Goal: Task Accomplishment & Management: Complete application form

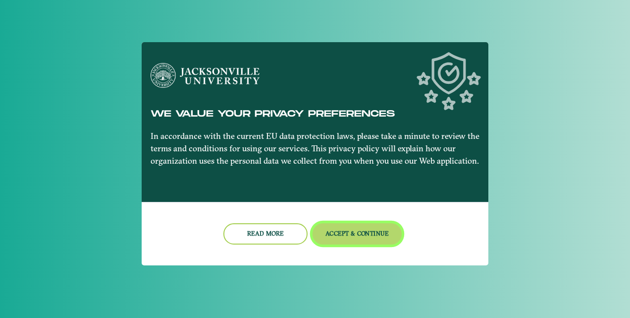
click at [347, 229] on button "Accept & Continue" at bounding box center [358, 233] width 90 height 21
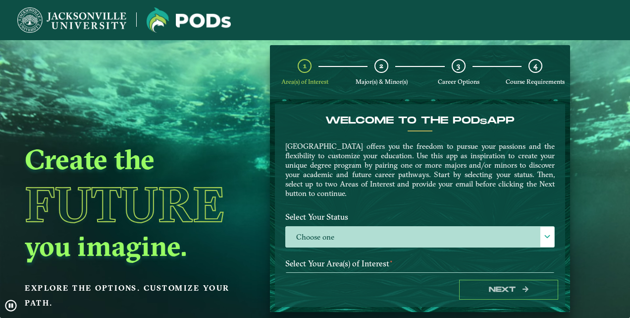
scroll to position [34, 0]
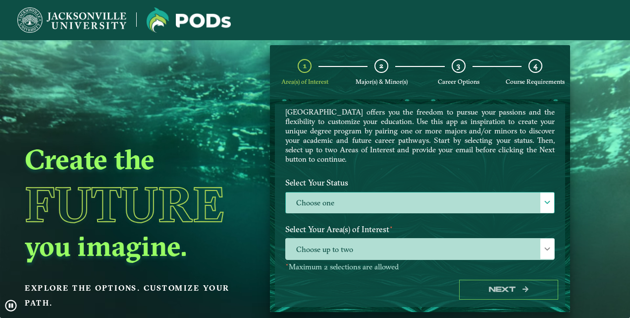
click at [349, 201] on label "Choose one" at bounding box center [420, 202] width 269 height 21
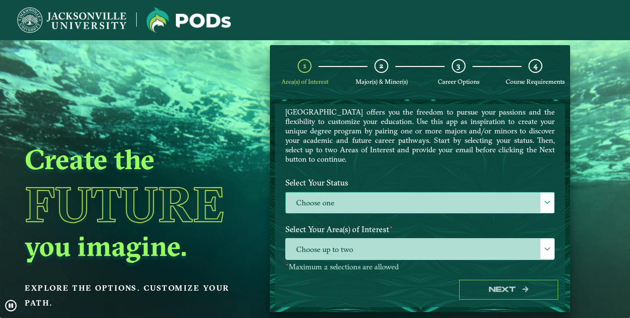
scroll to position [5, 43]
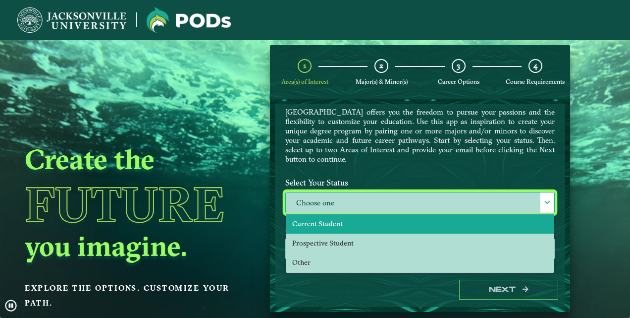
click at [353, 224] on li "Current Student" at bounding box center [420, 223] width 268 height 19
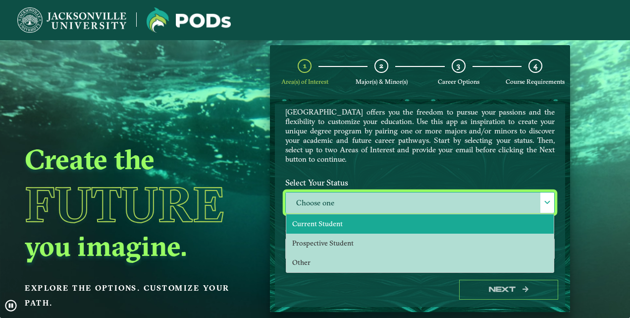
select select "[object Object]"
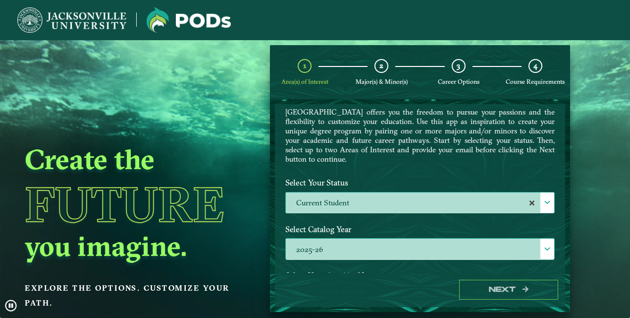
click at [367, 247] on label "2025-26" at bounding box center [420, 248] width 269 height 21
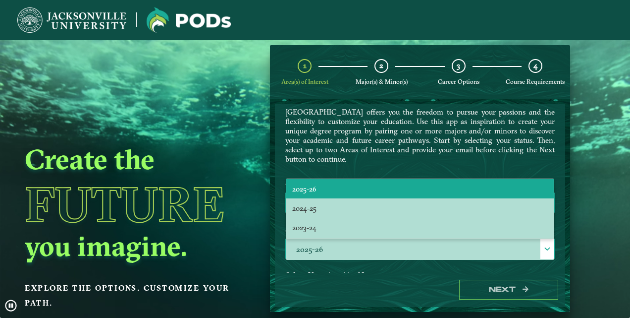
click at [367, 247] on label "2025-26" at bounding box center [420, 248] width 269 height 21
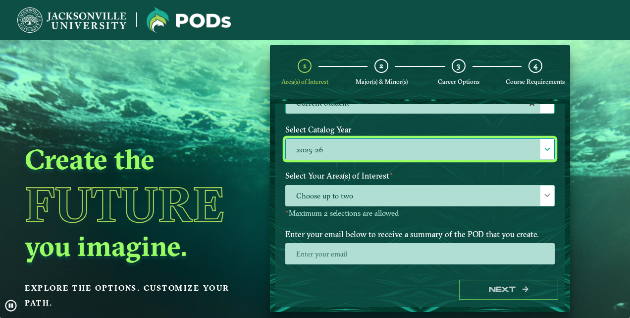
scroll to position [136, 0]
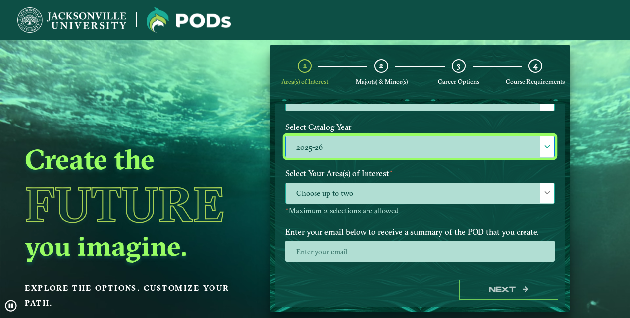
click at [401, 195] on span "Choose up to two" at bounding box center [420, 193] width 269 height 21
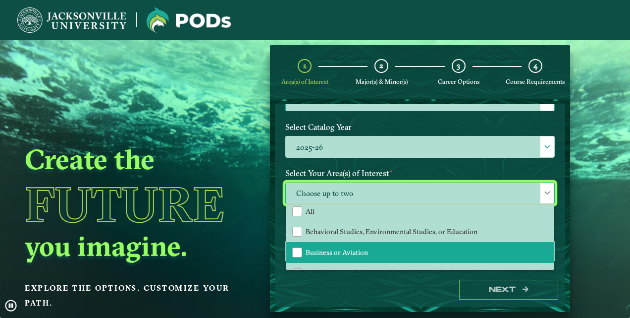
scroll to position [6, 0]
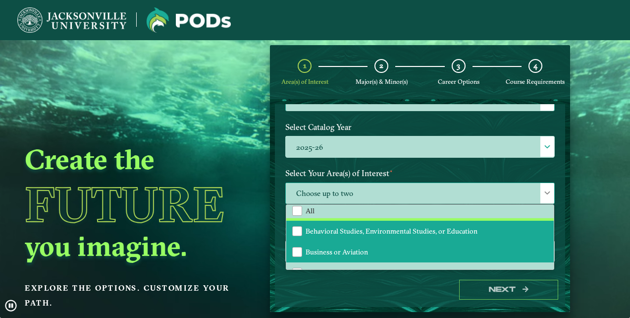
click at [418, 227] on span "Behavioral Studies, Environmental Studies, or Education" at bounding box center [392, 230] width 172 height 9
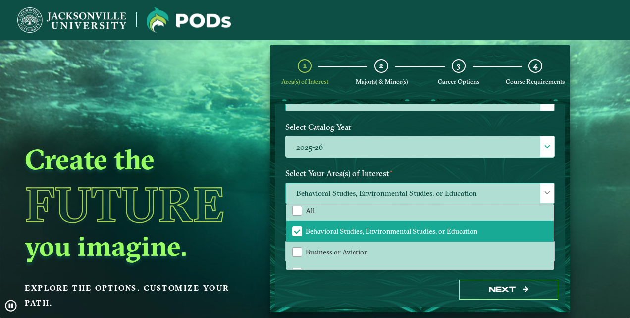
click at [449, 195] on span "Behavioral Studies, Environmental Studies, or Education" at bounding box center [420, 193] width 269 height 21
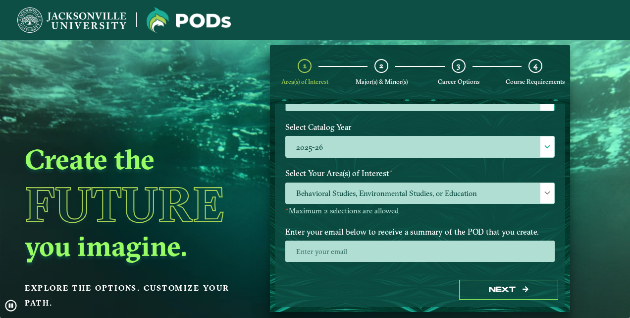
scroll to position [163, 0]
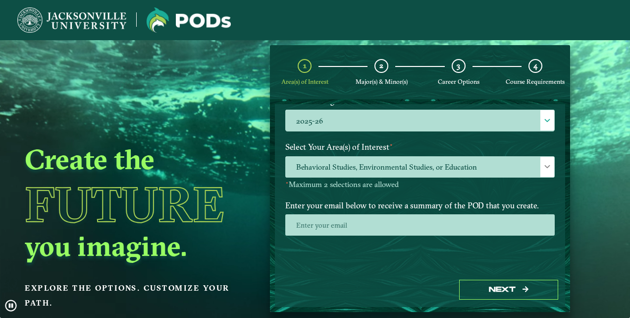
drag, startPoint x: 454, startPoint y: 161, endPoint x: 494, endPoint y: 198, distance: 54.0
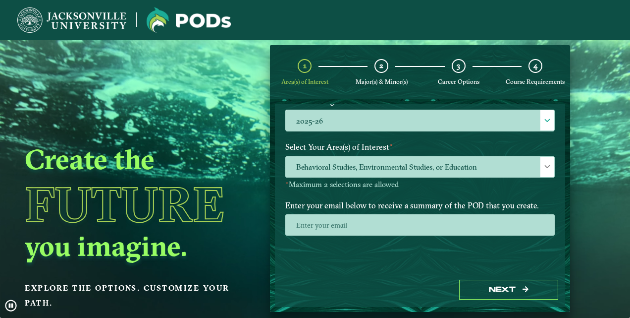
click at [494, 198] on label "Enter your email below to receive a summary of the POD that you create." at bounding box center [420, 205] width 284 height 18
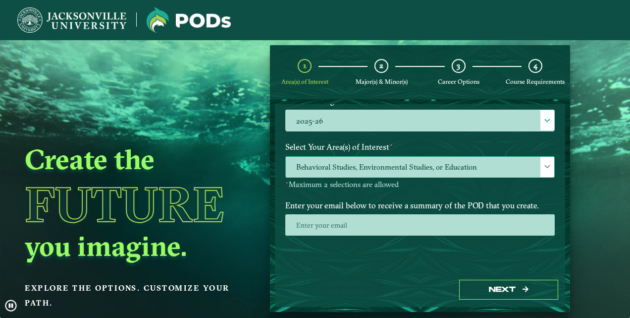
click at [446, 160] on span "Behavioral Studies, Environmental Studies, or Education" at bounding box center [420, 167] width 269 height 21
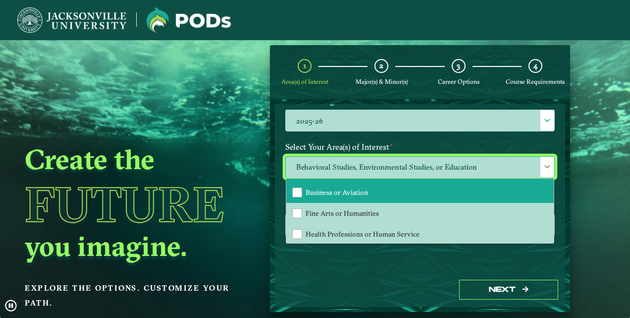
scroll to position [44, 0]
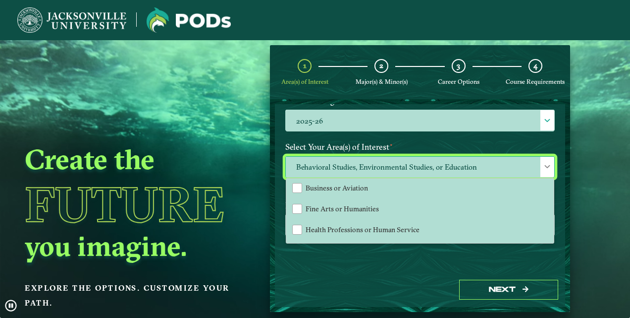
click at [414, 161] on span "Behavioral Studies, Environmental Studies, or Education" at bounding box center [420, 167] width 269 height 21
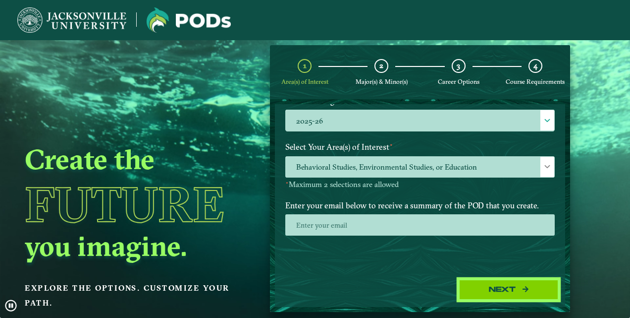
click at [491, 281] on button "Next" at bounding box center [508, 290] width 99 height 20
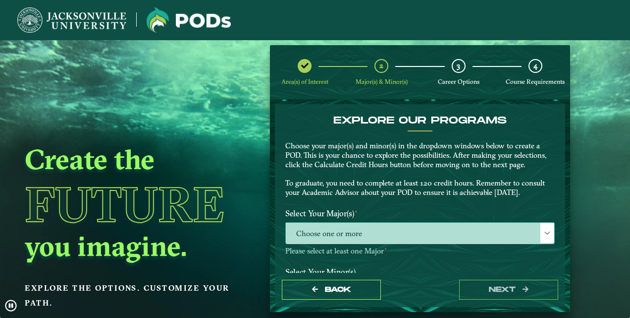
click at [446, 229] on span "Choose one or more" at bounding box center [420, 233] width 269 height 21
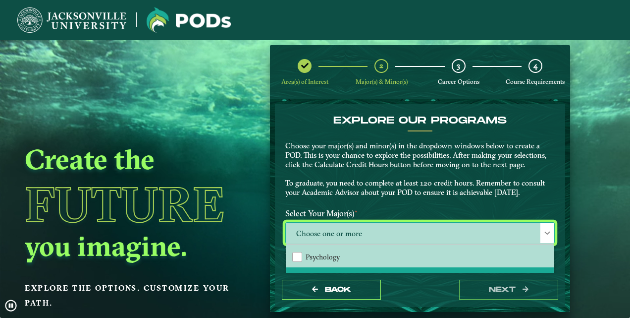
scroll to position [82, 0]
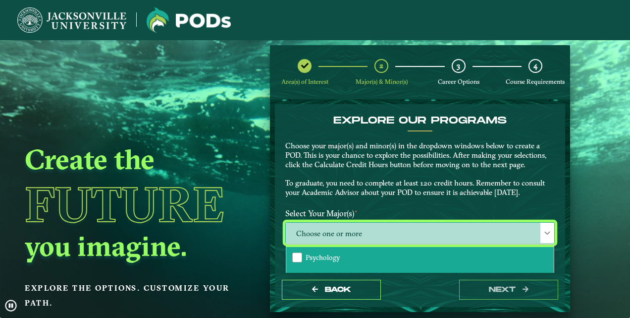
click at [394, 256] on li "Psychology" at bounding box center [420, 257] width 268 height 21
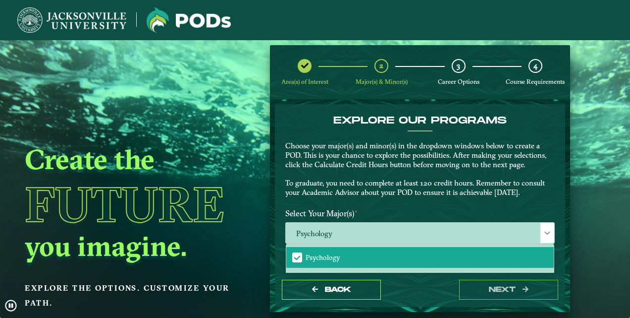
click at [440, 215] on label "Select Your Major(s) ⋆" at bounding box center [420, 213] width 284 height 18
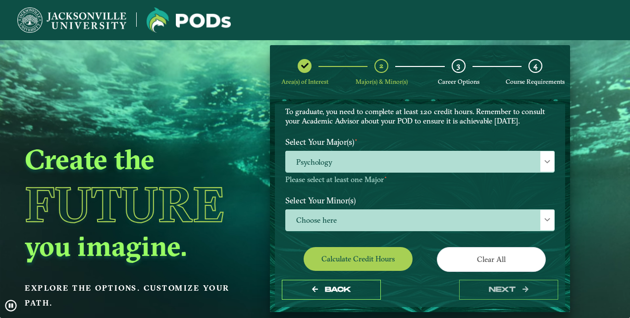
scroll to position [72, 0]
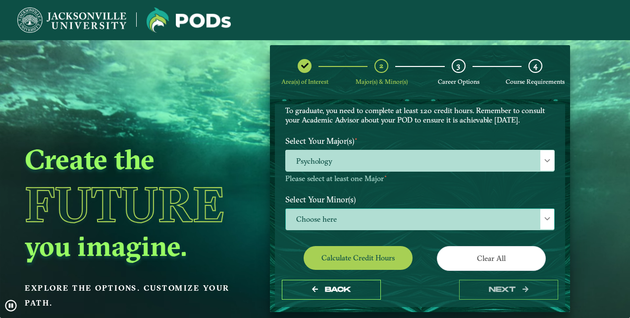
click at [426, 209] on span "Choose here" at bounding box center [420, 219] width 269 height 21
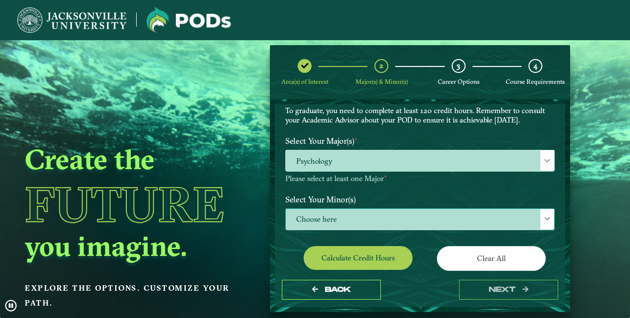
scroll to position [5, 43]
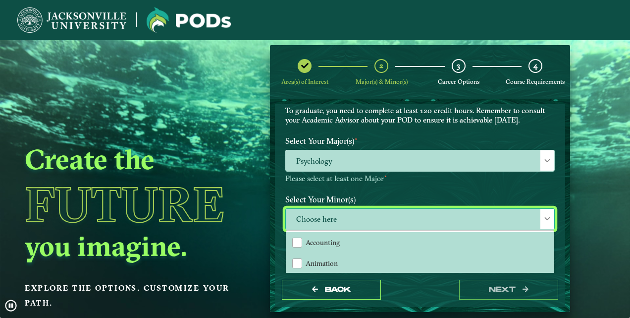
click at [426, 209] on span "Choose here" at bounding box center [420, 219] width 269 height 21
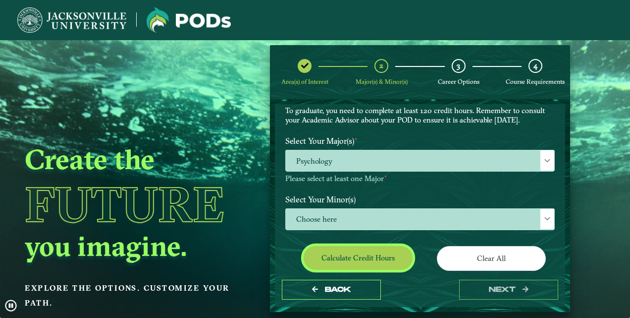
click at [391, 254] on button "Calculate credit hours" at bounding box center [358, 257] width 109 height 23
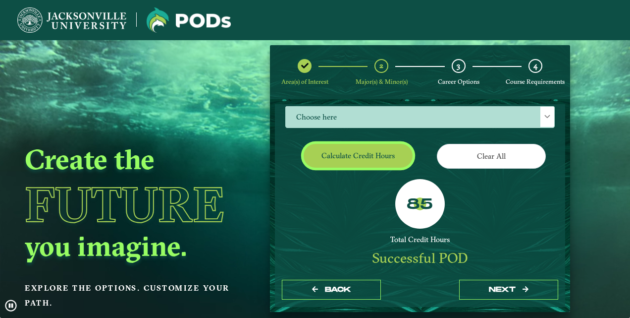
scroll to position [143, 0]
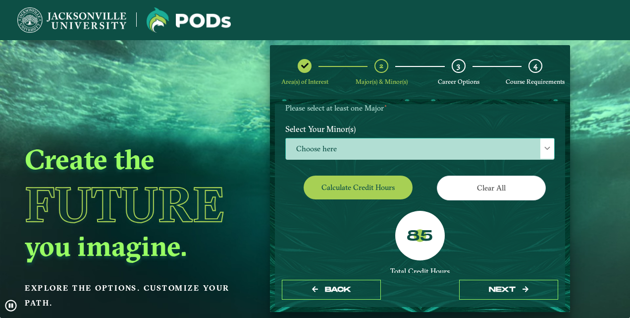
click at [440, 150] on span "Choose here" at bounding box center [420, 148] width 269 height 21
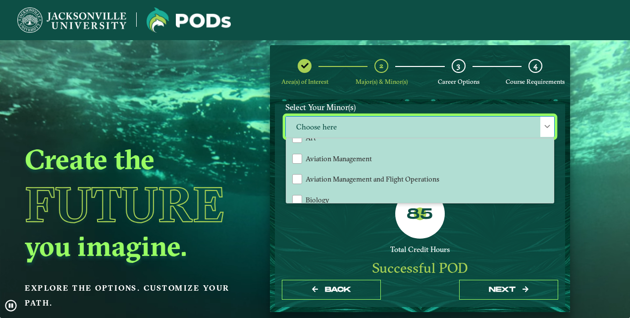
scroll to position [94, 0]
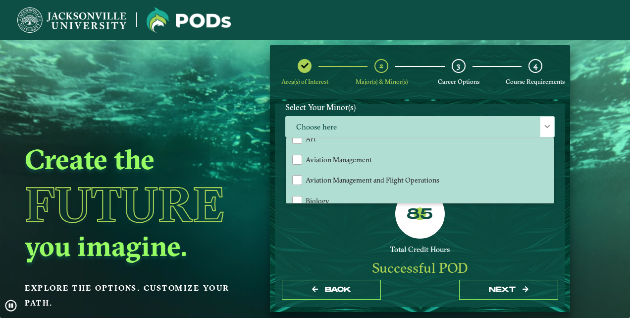
click at [317, 246] on div "Total Credit Hours" at bounding box center [420, 249] width 270 height 9
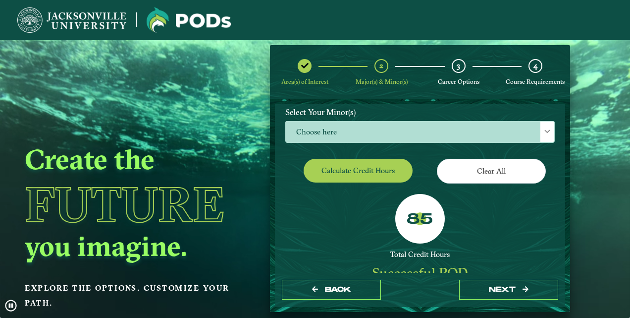
scroll to position [153, 0]
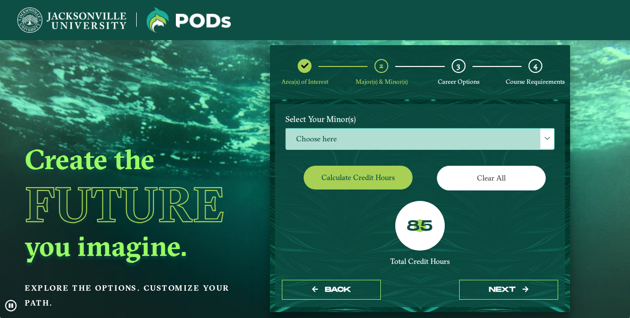
click at [370, 134] on span "Choose here" at bounding box center [420, 138] width 269 height 21
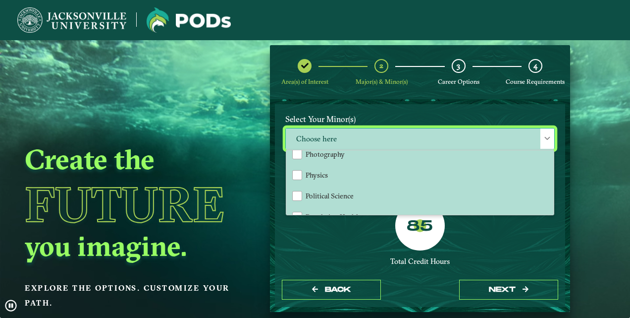
scroll to position [837, 0]
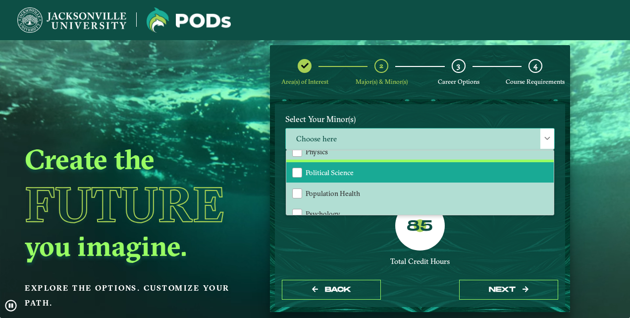
click at [356, 163] on li "Political Science" at bounding box center [420, 172] width 268 height 21
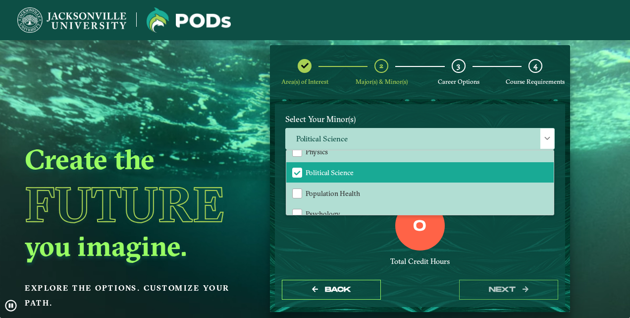
click at [314, 257] on div "Total Credit Hours" at bounding box center [420, 261] width 270 height 9
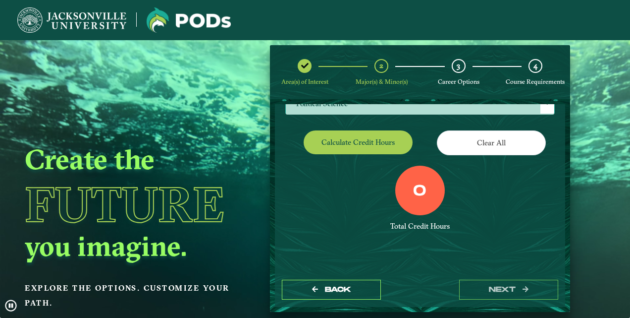
scroll to position [107, 0]
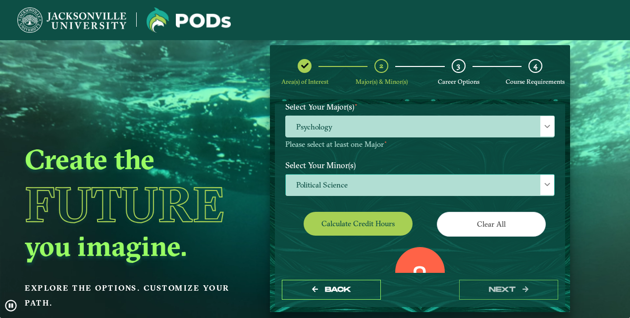
click at [404, 186] on span "Political Science" at bounding box center [420, 184] width 269 height 21
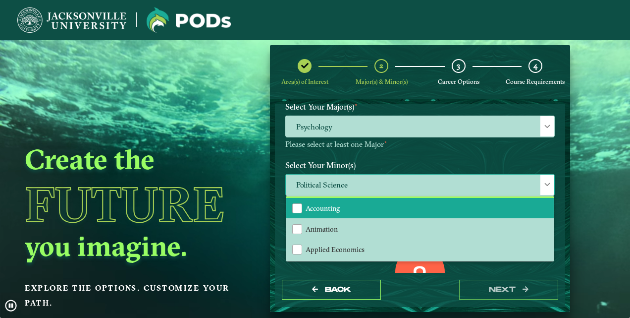
click at [358, 205] on li "Accounting" at bounding box center [420, 208] width 268 height 21
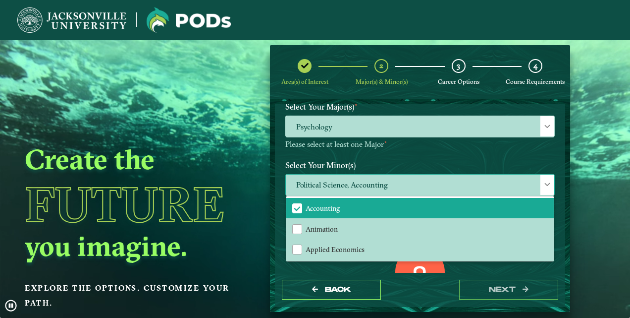
click at [374, 177] on span "Political Science, Accounting" at bounding box center [420, 184] width 269 height 21
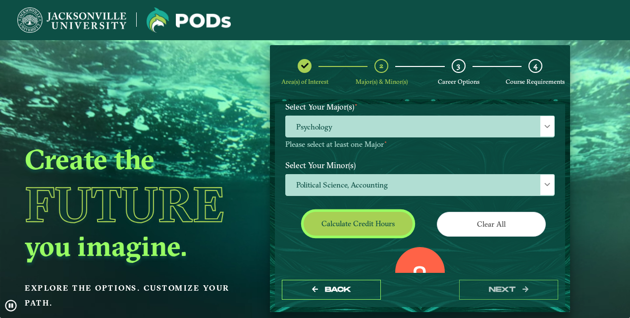
click at [342, 232] on button "Calculate credit hours" at bounding box center [358, 223] width 109 height 23
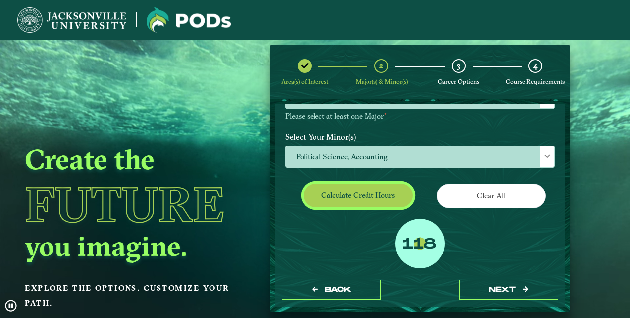
scroll to position [145, 0]
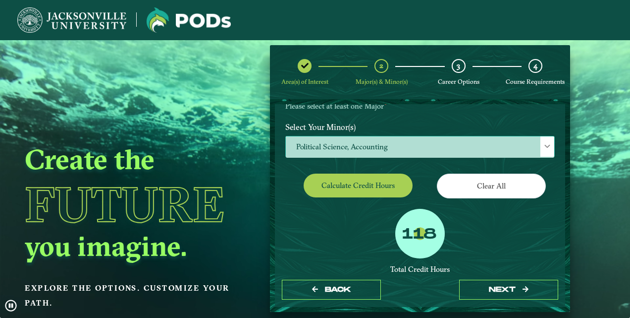
click at [387, 145] on span "Political Science, Accounting" at bounding box center [420, 146] width 269 height 21
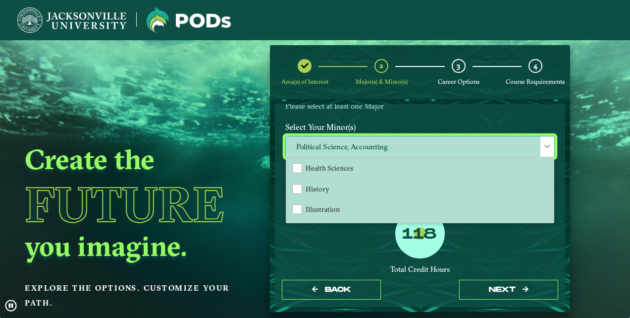
scroll to position [573, 0]
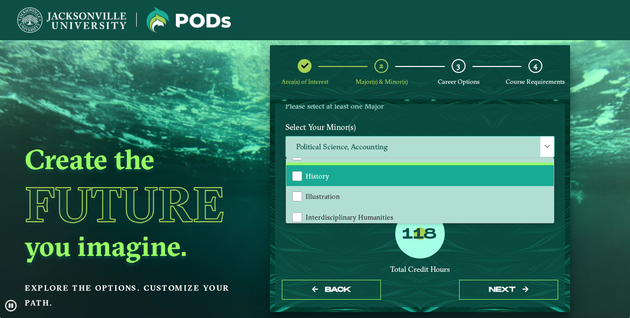
click at [359, 182] on li "History" at bounding box center [420, 175] width 268 height 21
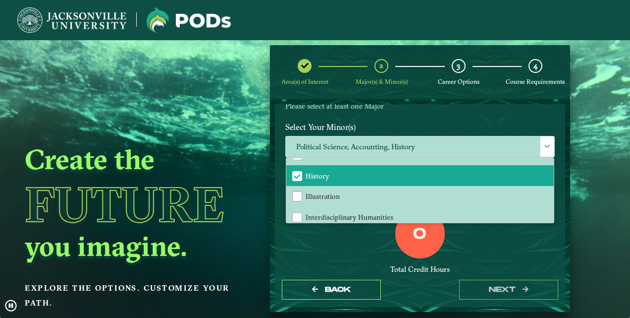
click at [323, 255] on div "0 Total Credit Hours" at bounding box center [420, 251] width 284 height 84
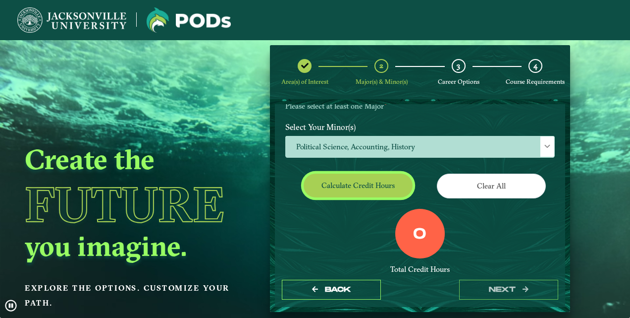
click at [345, 185] on button "Calculate credit hours" at bounding box center [358, 184] width 109 height 23
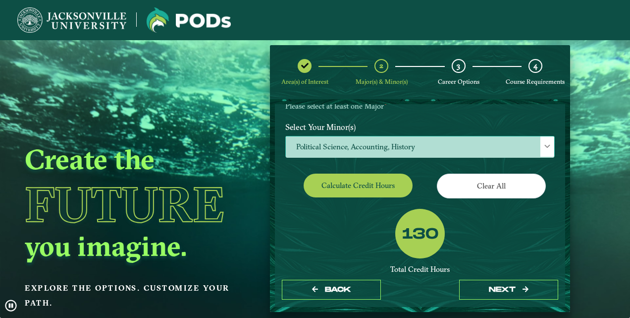
click at [357, 151] on span "Political Science, Accounting, History" at bounding box center [420, 146] width 269 height 21
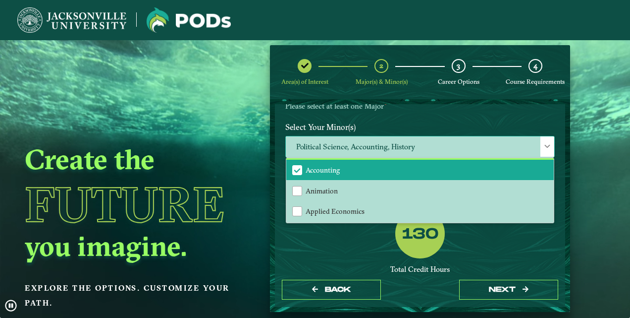
click at [350, 170] on li "Accounting" at bounding box center [420, 170] width 268 height 21
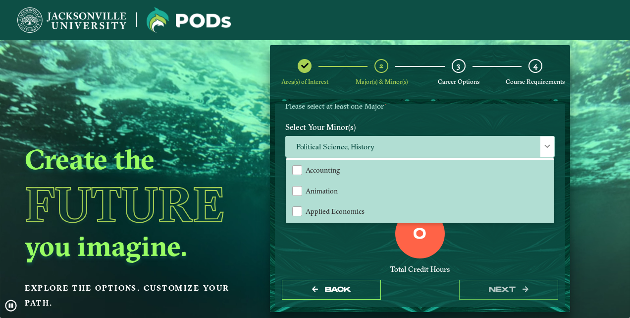
click at [349, 243] on div "0 Total Credit Hours" at bounding box center [420, 251] width 284 height 84
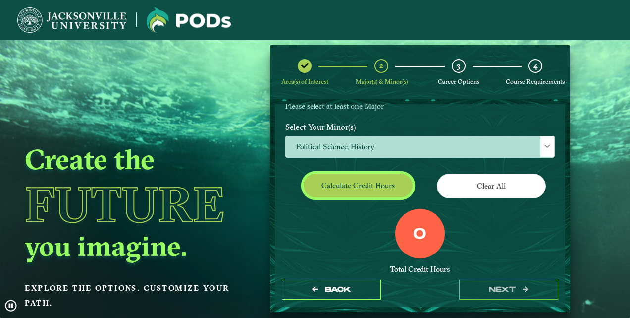
click at [348, 189] on button "Calculate credit hours" at bounding box center [358, 184] width 109 height 23
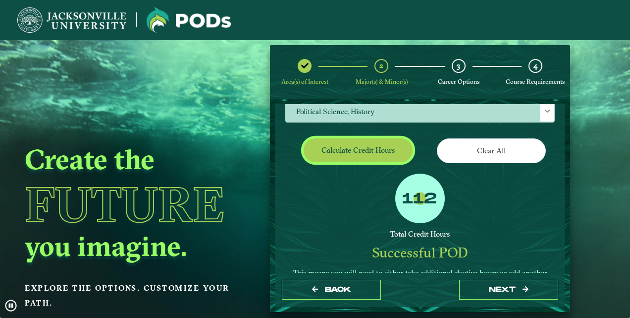
scroll to position [163, 0]
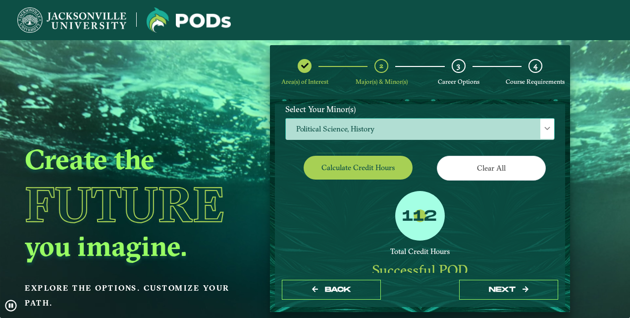
click at [331, 120] on span "Political Science, History" at bounding box center [420, 128] width 269 height 21
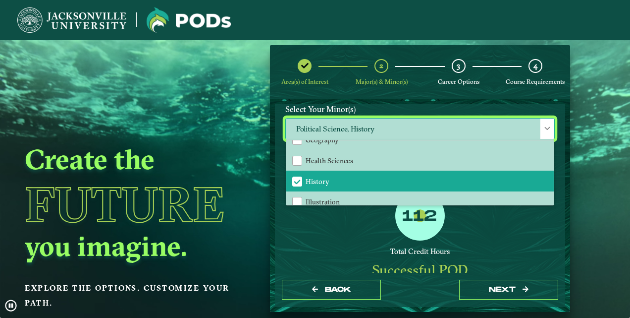
scroll to position [563, 0]
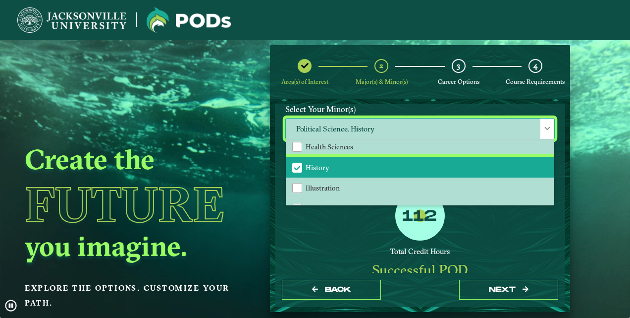
click at [362, 169] on li "History" at bounding box center [420, 167] width 268 height 21
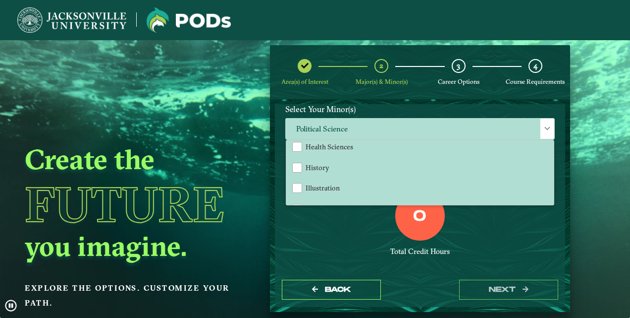
click at [356, 237] on div "0 Total Credit Hours" at bounding box center [420, 233] width 284 height 84
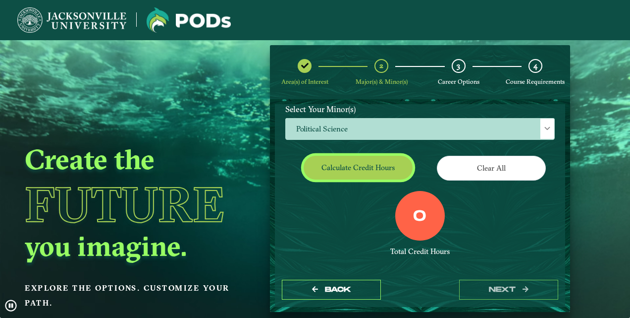
click at [339, 175] on button "Calculate credit hours" at bounding box center [358, 167] width 109 height 23
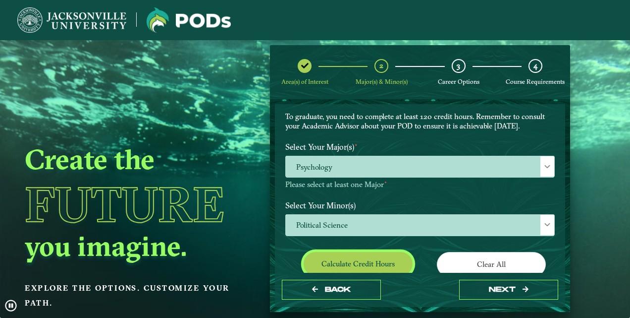
scroll to position [67, 0]
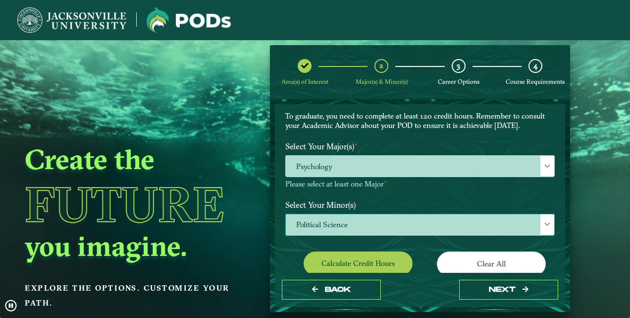
click at [342, 216] on span "Political Science" at bounding box center [420, 224] width 269 height 21
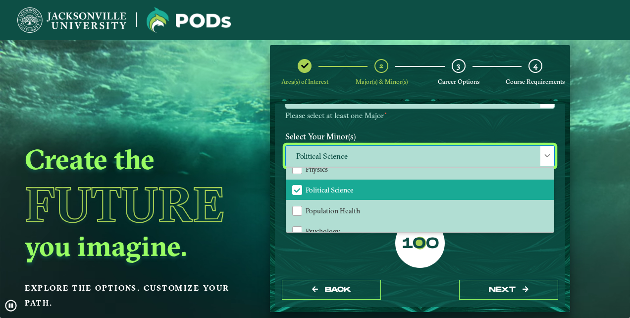
scroll to position [838, 0]
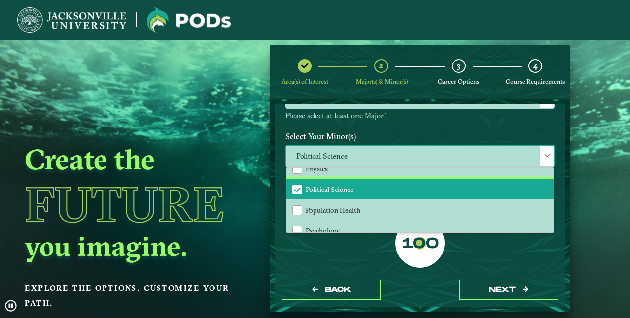
click at [349, 185] on span "Political Science" at bounding box center [330, 189] width 48 height 9
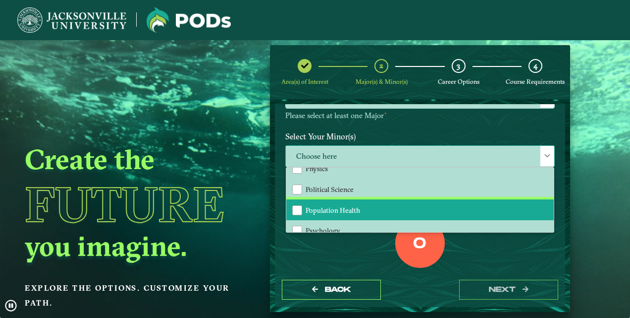
click at [358, 206] on span "Population Health" at bounding box center [333, 210] width 55 height 9
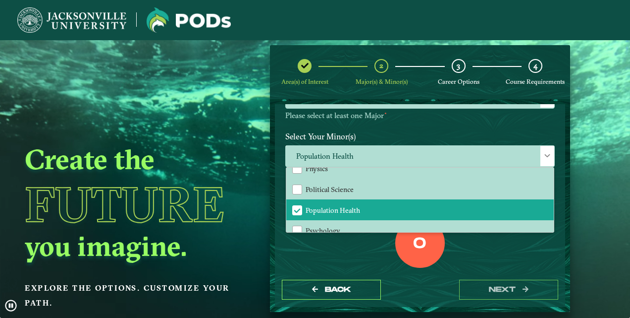
click at [367, 253] on div "0 Total Credit Hours" at bounding box center [420, 260] width 284 height 84
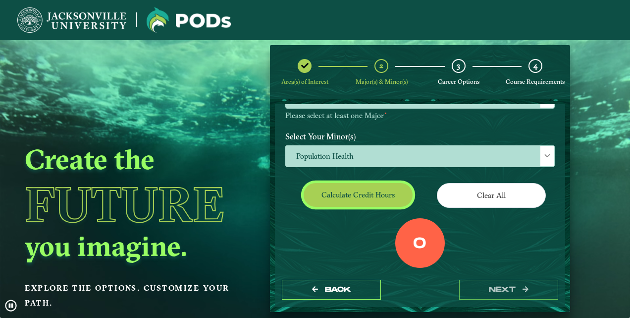
click at [358, 197] on button "Calculate credit hours" at bounding box center [358, 194] width 109 height 23
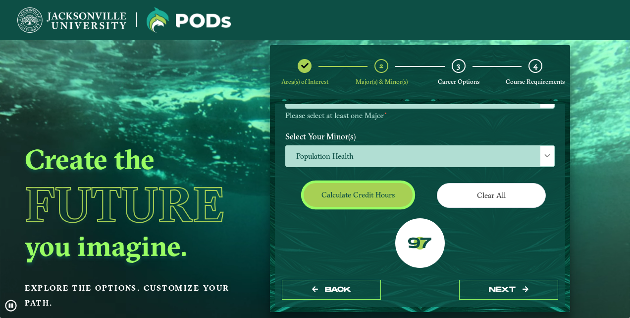
scroll to position [145, 0]
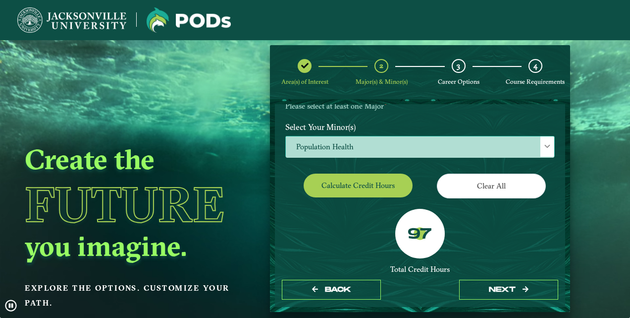
click at [356, 148] on span "Population Health" at bounding box center [420, 146] width 269 height 21
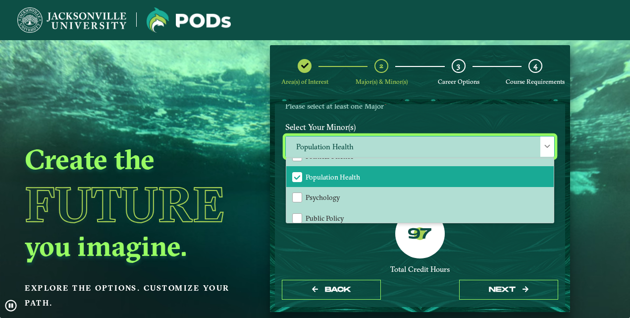
scroll to position [861, 0]
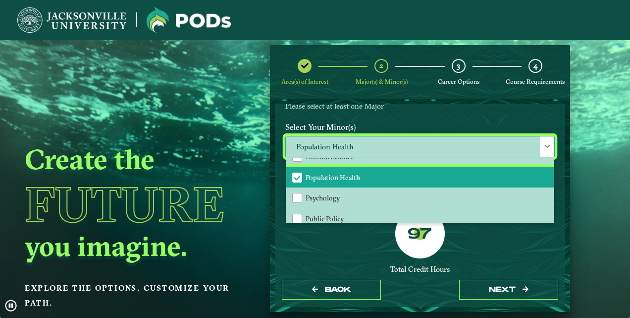
click at [342, 176] on span "Population Health" at bounding box center [333, 177] width 55 height 9
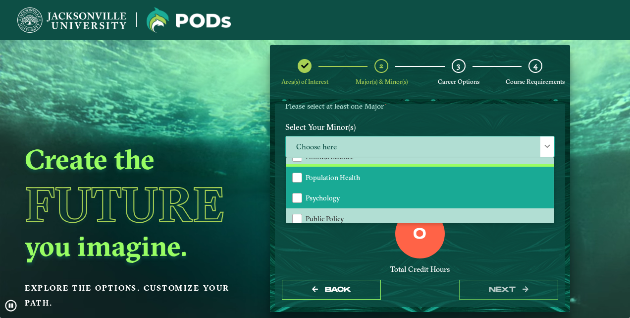
scroll to position [881, 0]
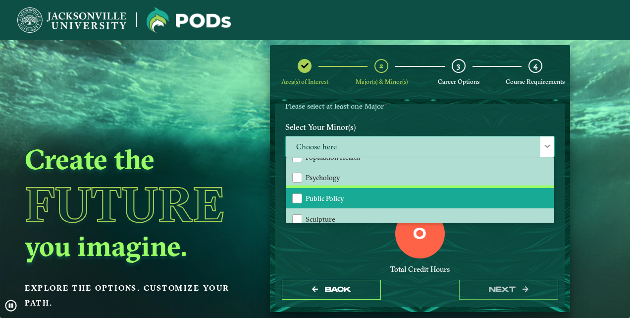
click at [339, 197] on span "Public Policy" at bounding box center [325, 198] width 39 height 9
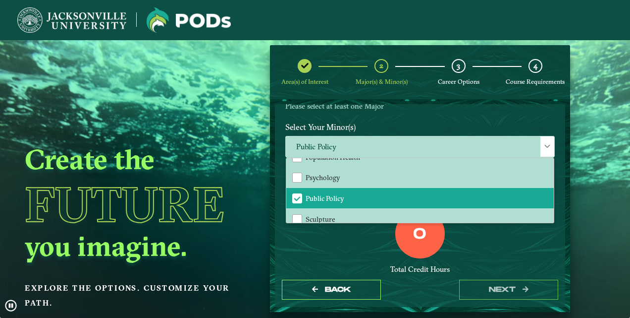
click at [343, 233] on div "0 Total Credit Hours" at bounding box center [420, 251] width 284 height 84
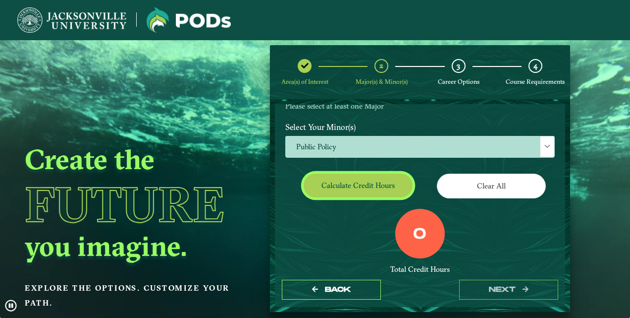
click at [346, 173] on button "Calculate credit hours" at bounding box center [358, 184] width 109 height 23
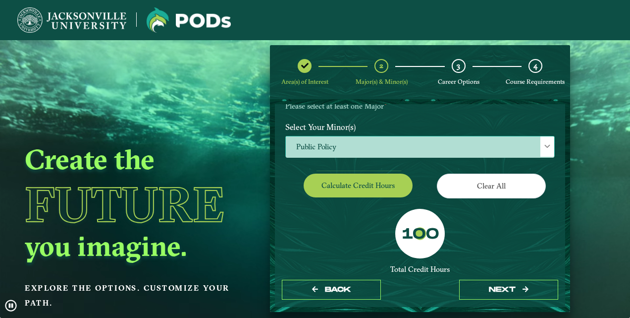
click at [358, 137] on span "Public Policy" at bounding box center [420, 146] width 269 height 21
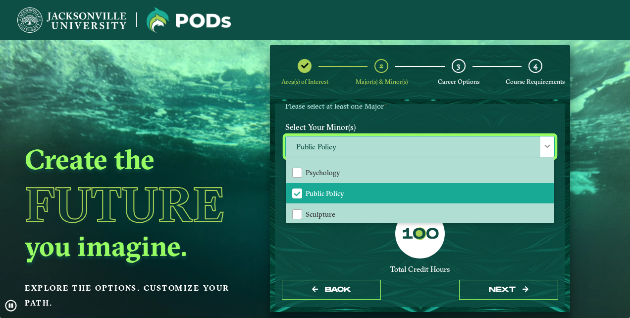
scroll to position [918, 0]
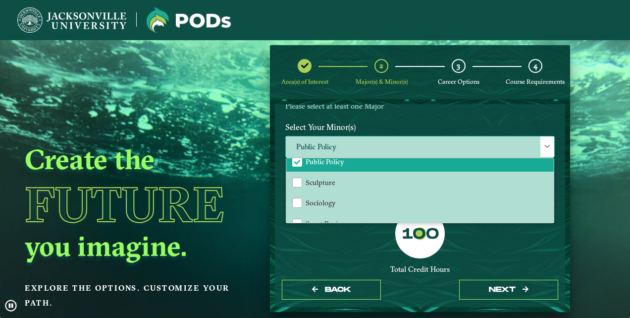
click at [339, 159] on span "Public Policy" at bounding box center [325, 161] width 39 height 9
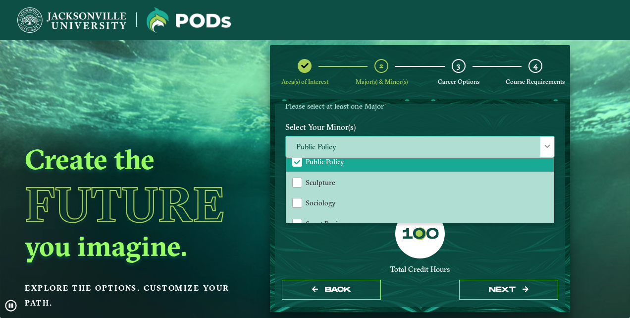
scroll to position [922, 0]
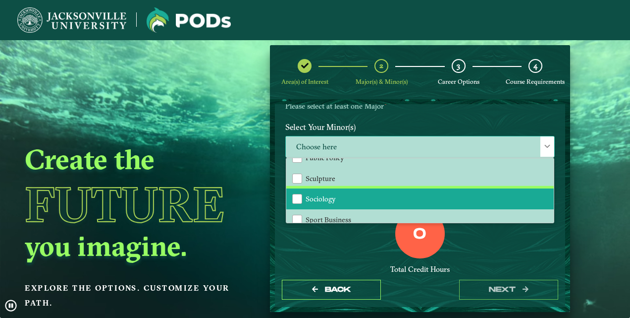
click at [332, 196] on span "Sociology" at bounding box center [321, 198] width 30 height 9
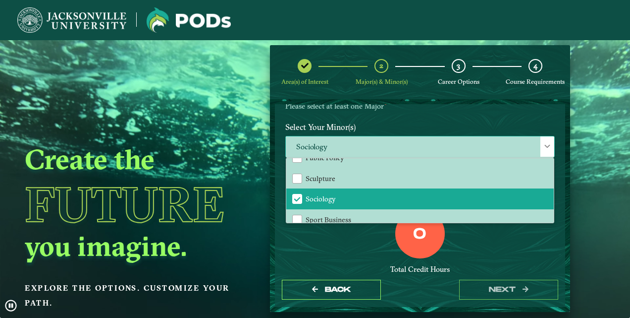
click at [352, 137] on span "Sociology" at bounding box center [420, 146] width 269 height 21
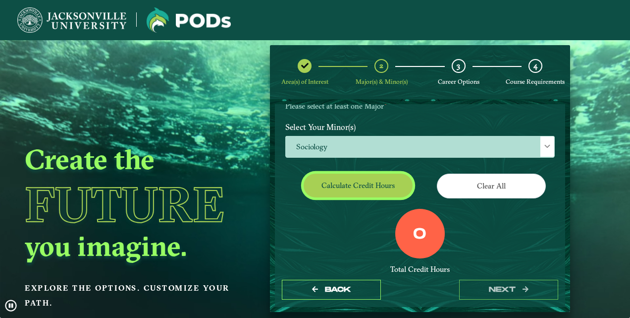
click at [340, 186] on button "Calculate credit hours" at bounding box center [358, 184] width 109 height 23
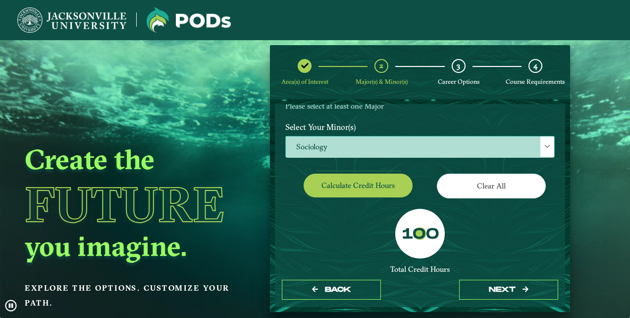
click at [352, 147] on span "Sociology" at bounding box center [420, 146] width 269 height 21
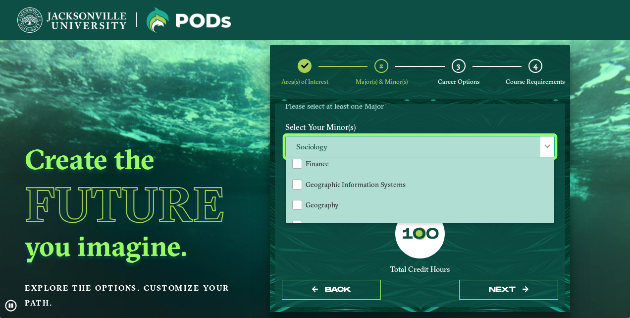
scroll to position [550, 0]
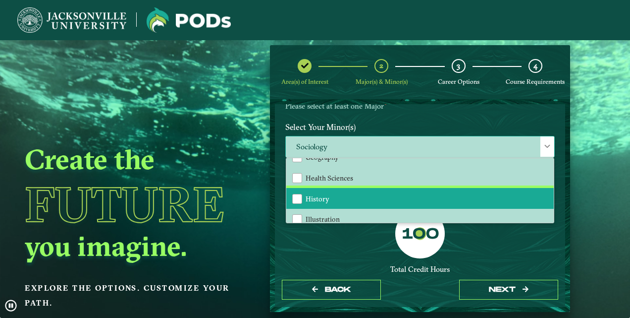
click at [332, 200] on li "History" at bounding box center [420, 198] width 268 height 21
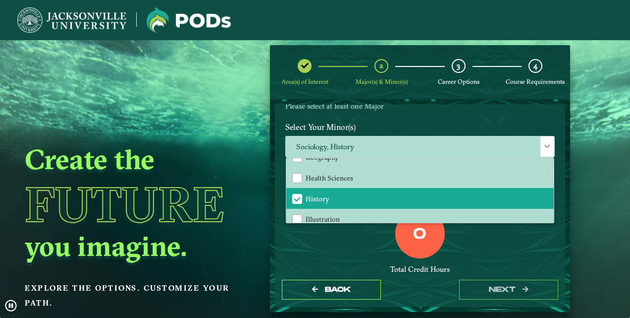
click at [351, 241] on div "0 Total Credit Hours" at bounding box center [420, 251] width 284 height 84
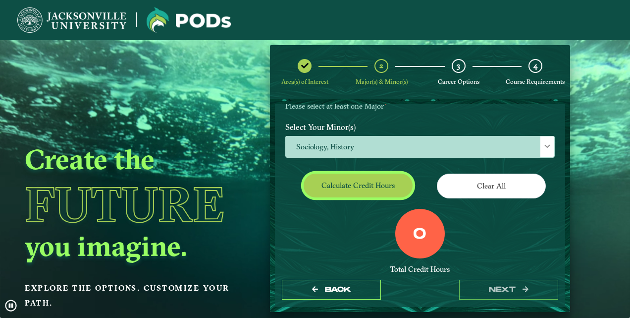
click at [341, 188] on button "Calculate credit hours" at bounding box center [358, 184] width 109 height 23
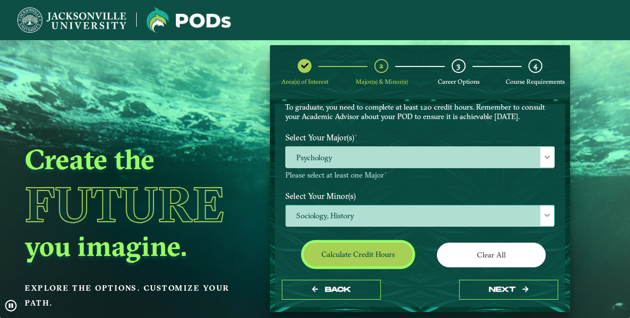
scroll to position [74, 0]
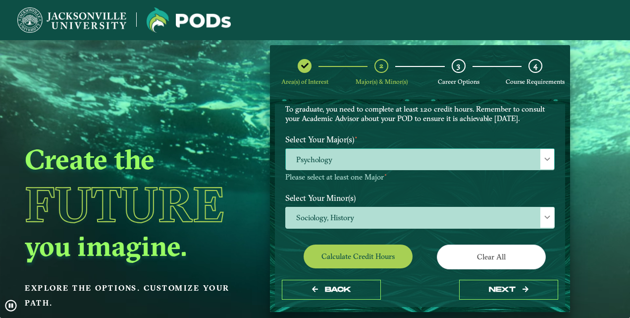
click at [374, 155] on span "Psychology" at bounding box center [420, 159] width 269 height 21
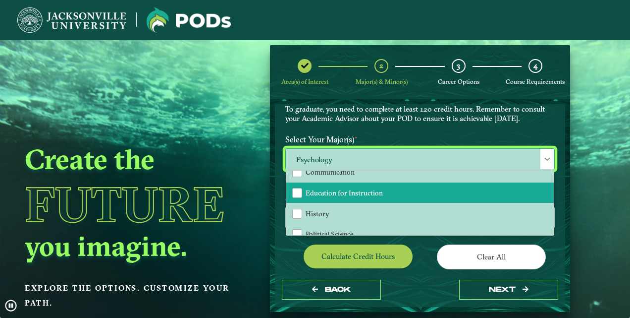
scroll to position [0, 0]
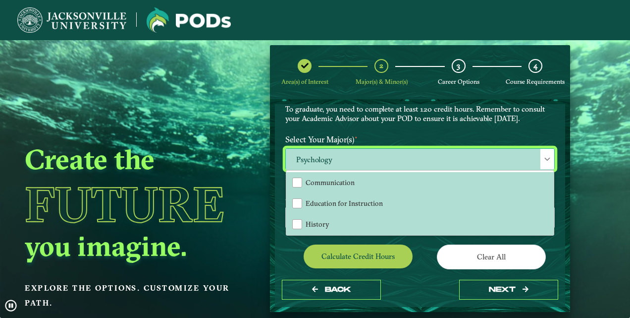
click at [362, 153] on span "Psychology" at bounding box center [420, 159] width 269 height 21
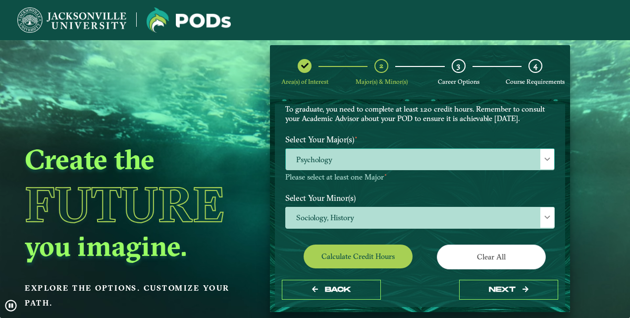
click at [362, 153] on span "Psychology" at bounding box center [420, 159] width 269 height 21
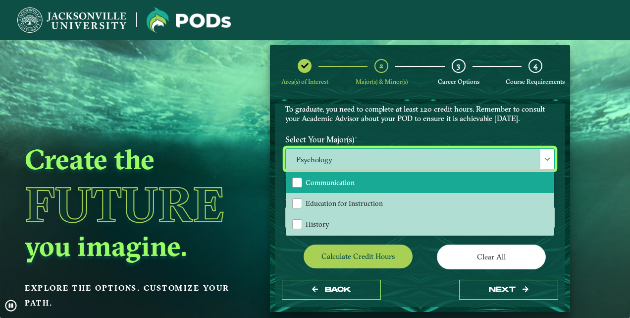
click at [372, 179] on li "Communication" at bounding box center [420, 182] width 268 height 21
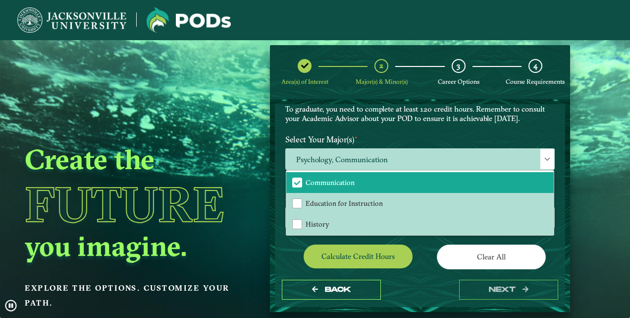
click at [387, 124] on div "EXPLORE OUR PROGRAMS Choose your major(s) and minor(s) in the dropdown windows …" at bounding box center [420, 86] width 284 height 90
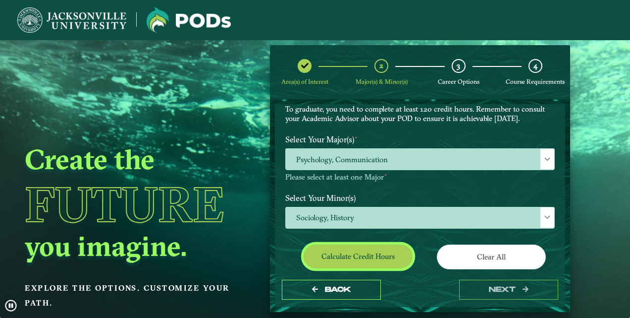
click at [360, 247] on button "Calculate credit hours" at bounding box center [358, 255] width 109 height 23
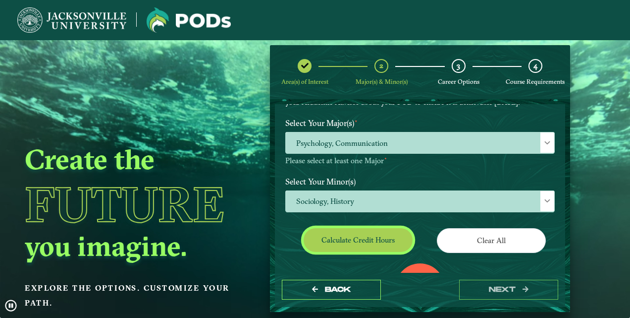
scroll to position [91, 0]
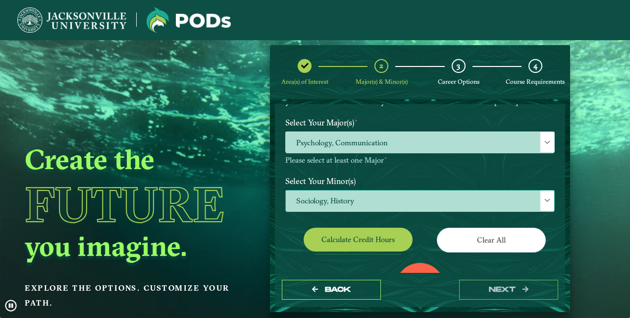
click at [372, 197] on span "Sociology, History" at bounding box center [420, 200] width 269 height 21
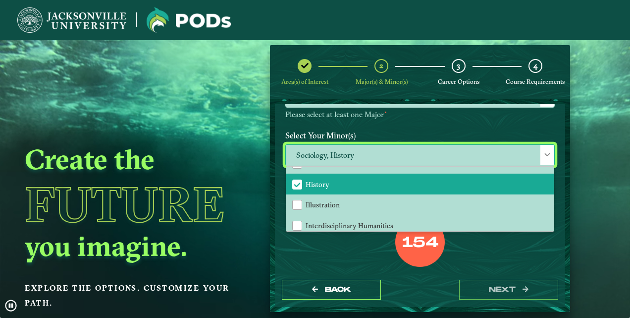
scroll to position [571, 0]
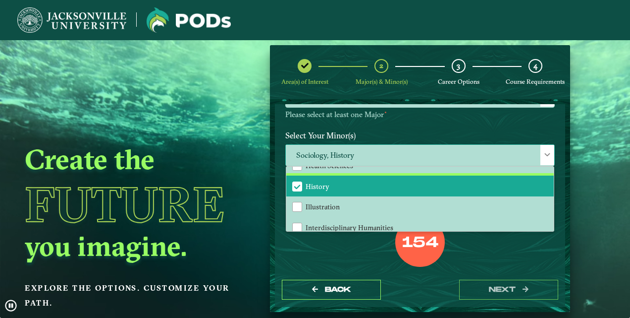
click at [340, 189] on li "History" at bounding box center [420, 185] width 268 height 21
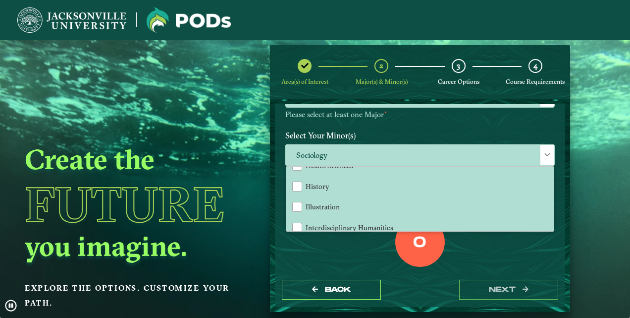
click at [333, 254] on div "0 Total Credit Hours" at bounding box center [420, 259] width 284 height 84
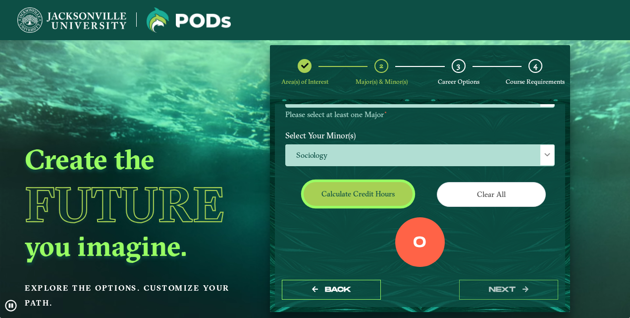
click at [339, 194] on button "Calculate credit hours" at bounding box center [358, 193] width 109 height 23
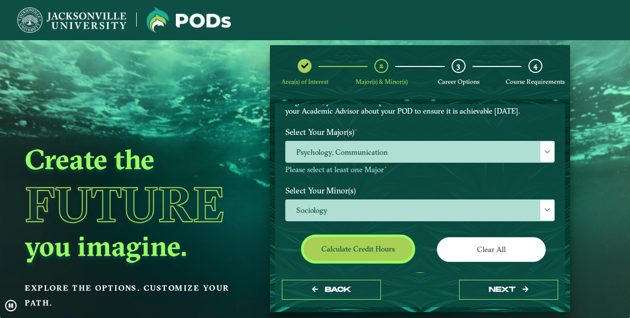
scroll to position [80, 0]
